Goal: Find specific page/section: Find specific page/section

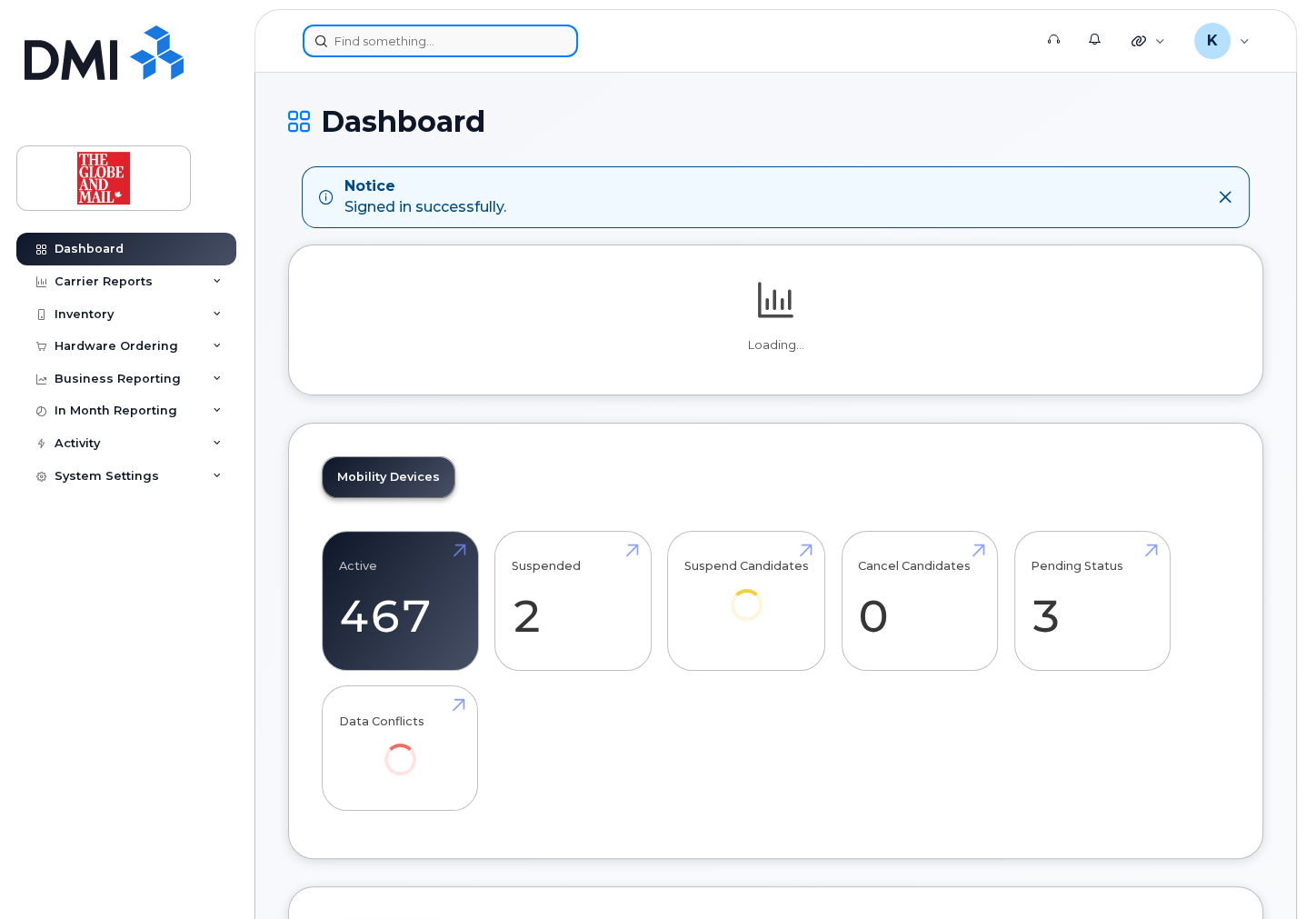
click at [459, 41] on input at bounding box center [440, 41] width 275 height 33
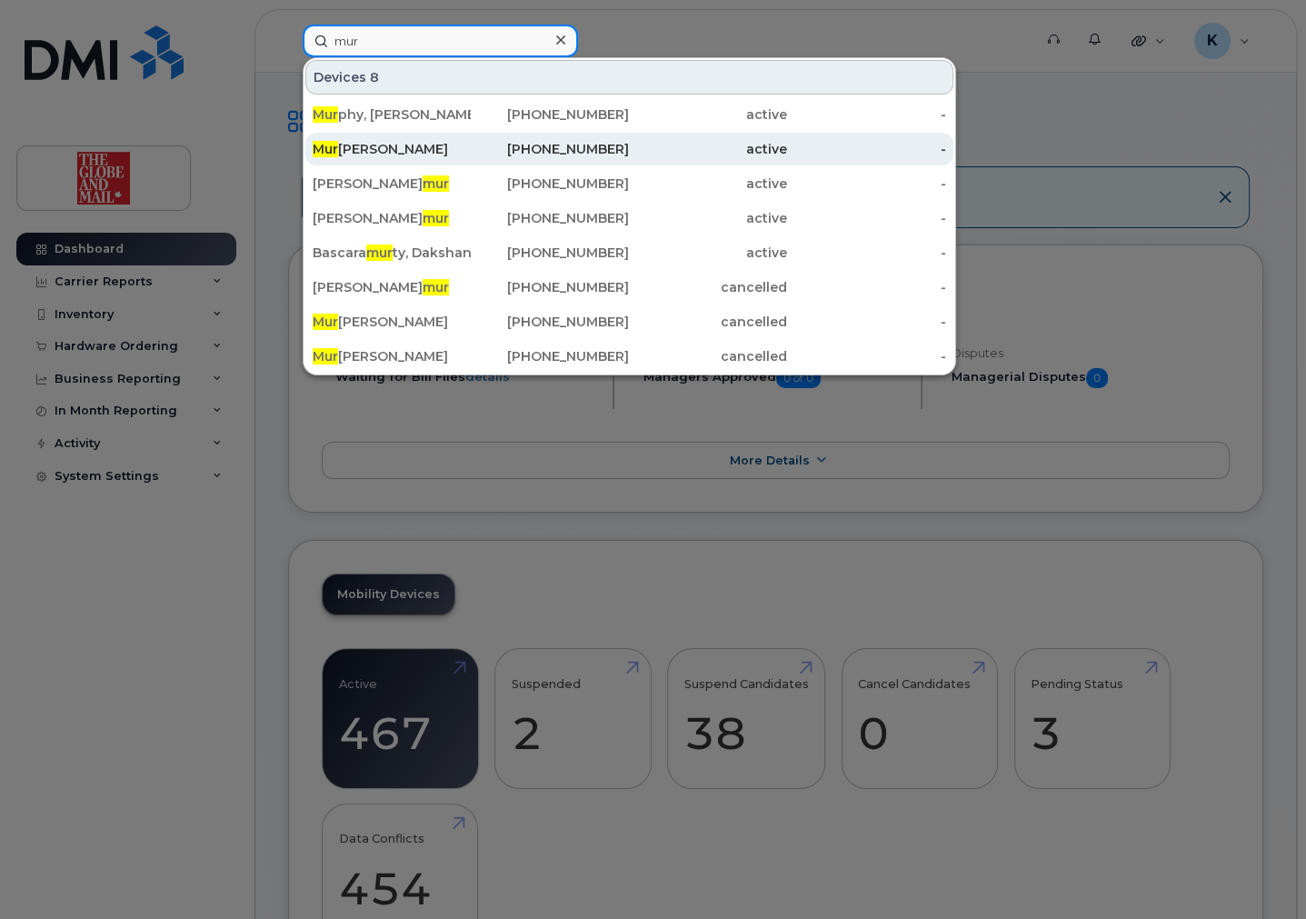
type input "mur"
click at [398, 141] on div "Mur [PERSON_NAME]" at bounding box center [392, 149] width 158 height 18
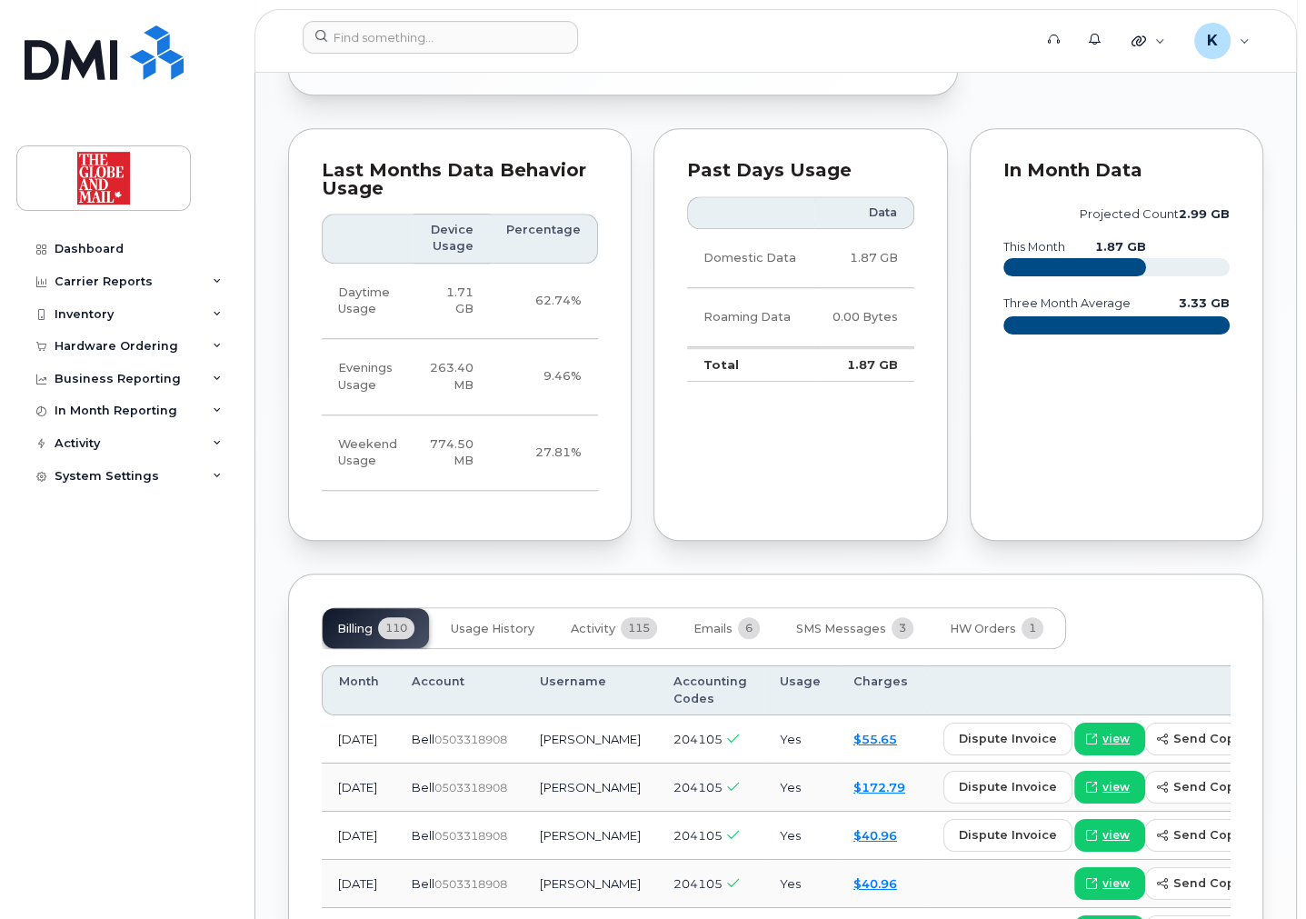
scroll to position [1365, 0]
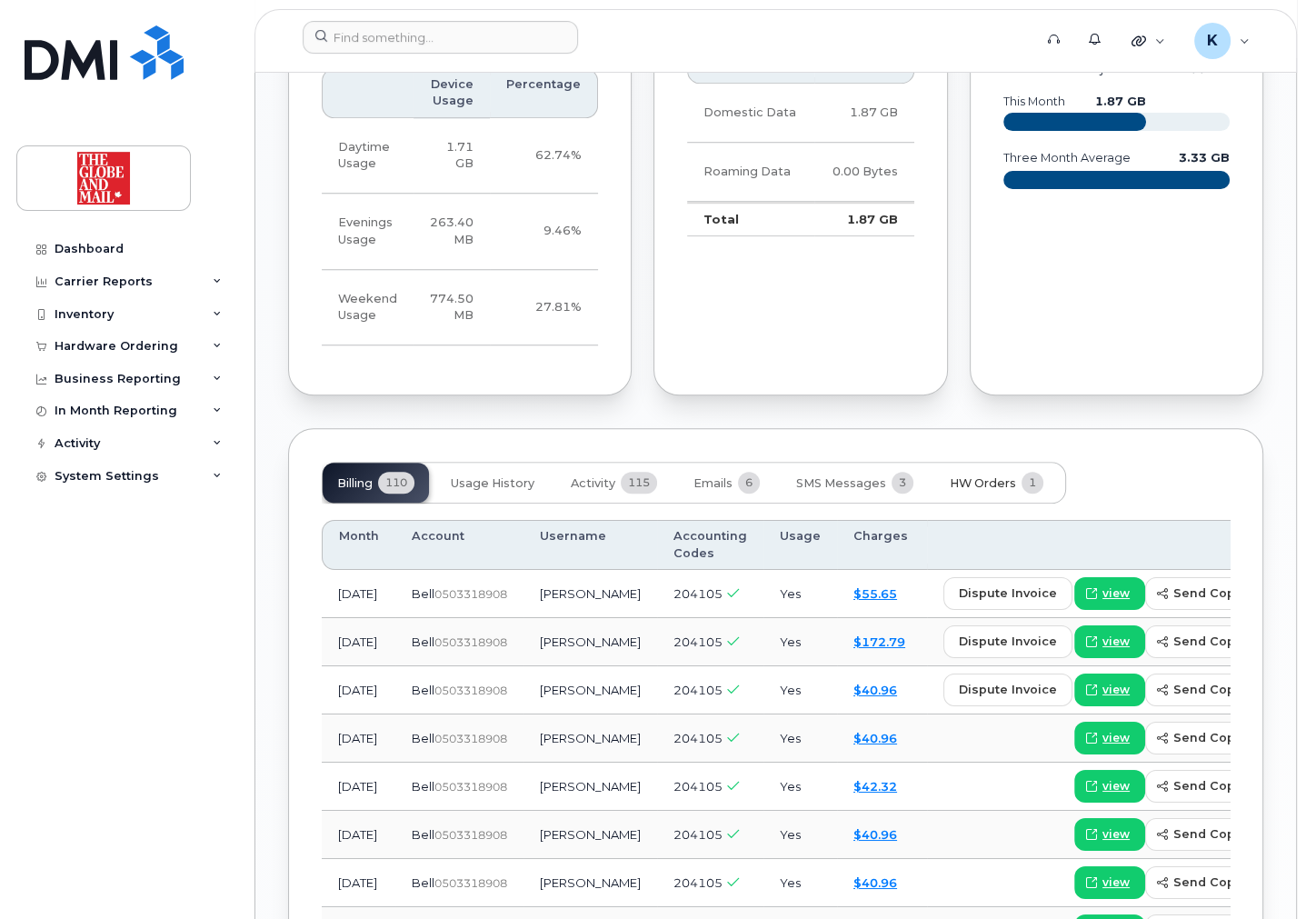
click at [978, 476] on span "HW Orders" at bounding box center [983, 483] width 66 height 15
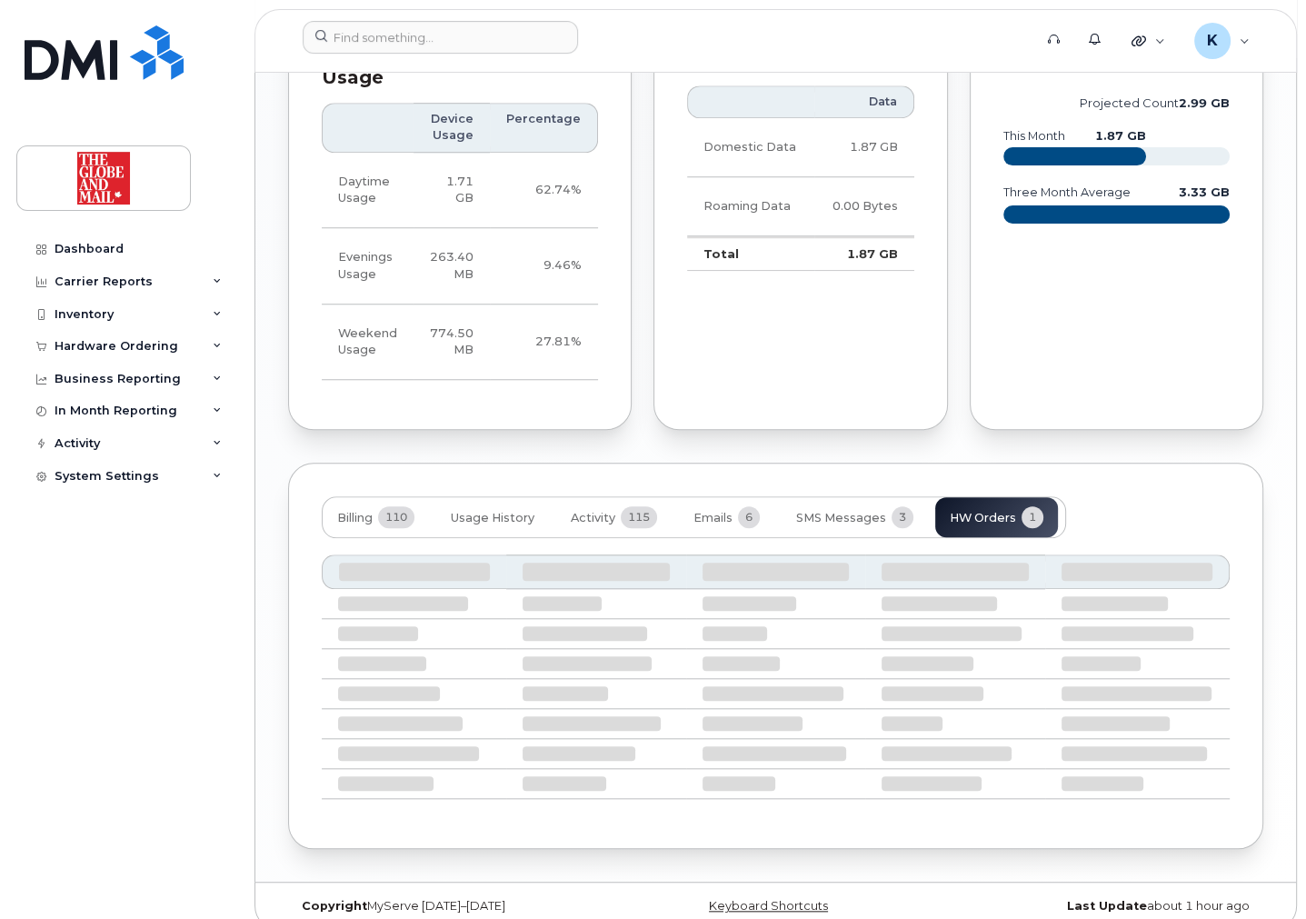
scroll to position [1234, 0]
